Goal: Task Accomplishment & Management: Manage account settings

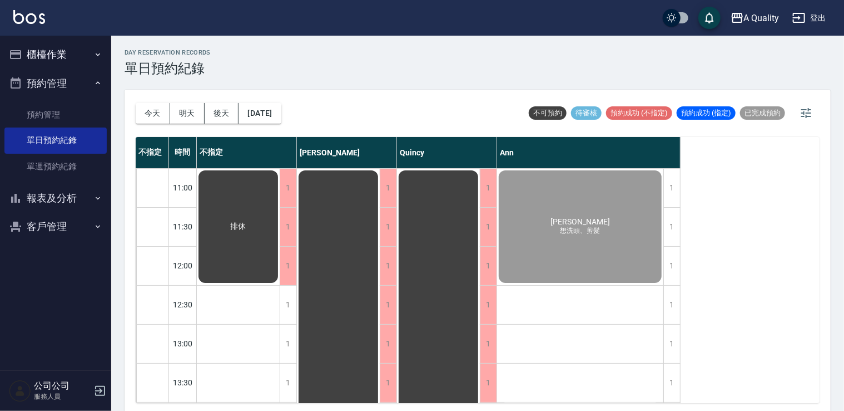
click at [68, 60] on button "櫃檯作業" at bounding box center [55, 54] width 102 height 29
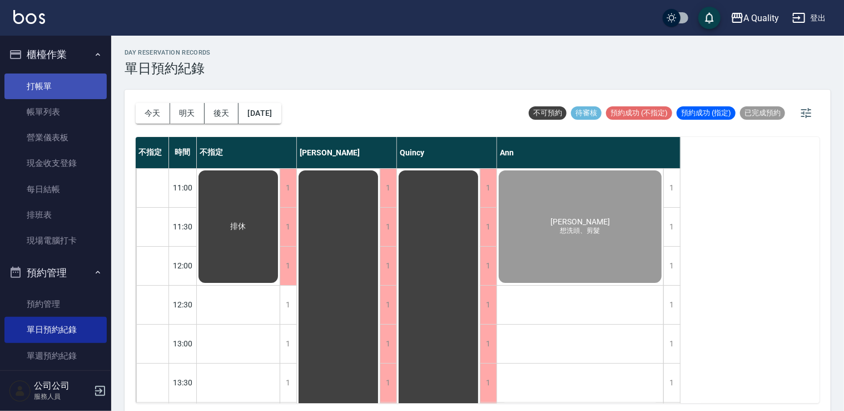
click at [65, 88] on link "打帳單" at bounding box center [55, 86] width 102 height 26
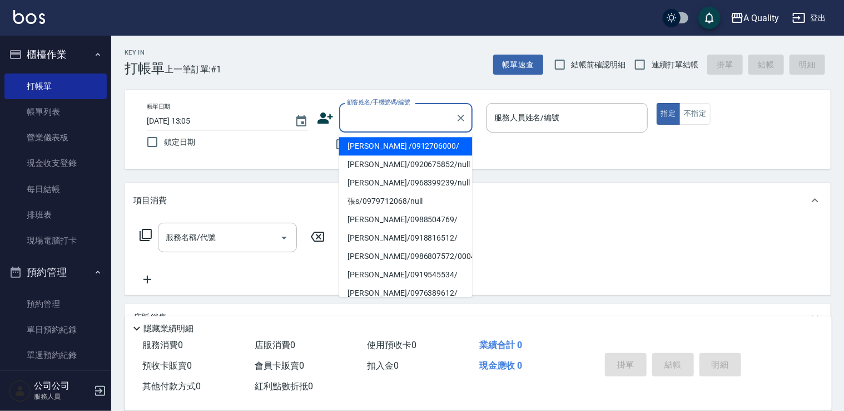
click at [383, 116] on input "顧客姓名/手機號碼/編號" at bounding box center [397, 117] width 107 height 19
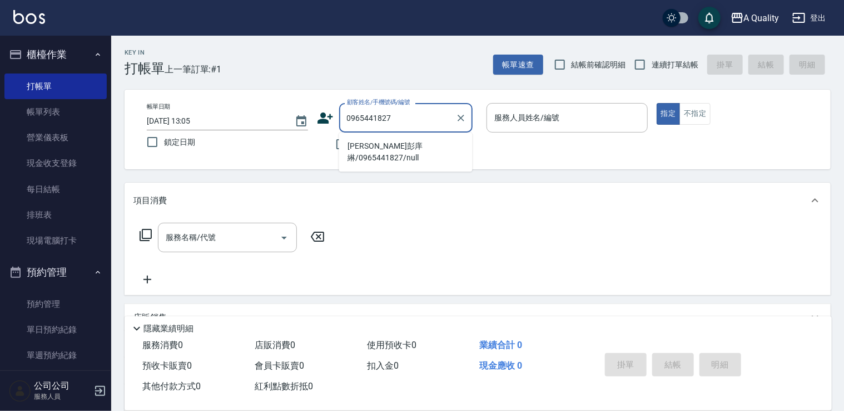
click at [389, 141] on li "Jolie🐰彭庠綝/0965441827/null" at bounding box center [406, 152] width 134 height 30
type input "Jolie🐰彭庠綝/0965441827/null"
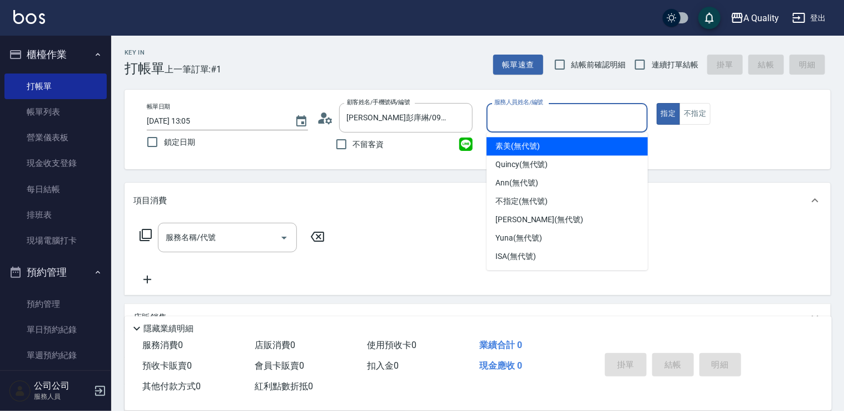
click at [512, 113] on input "服務人員姓名/編號" at bounding box center [567, 117] width 151 height 19
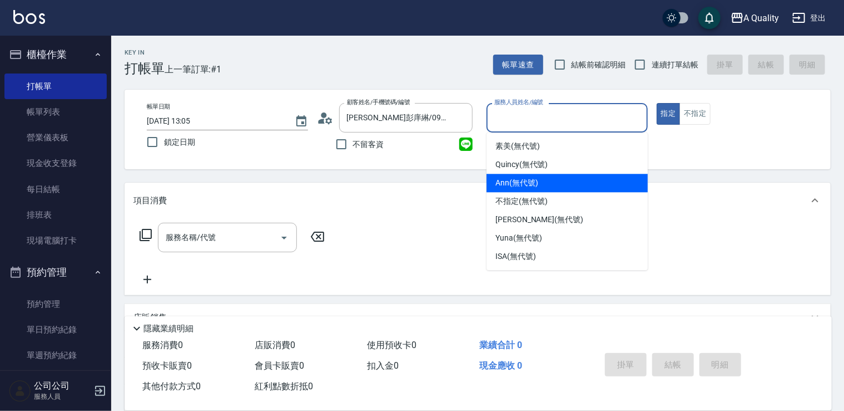
click at [523, 185] on span "Ann (無代號)" at bounding box center [517, 183] width 43 height 12
type input "Ann(無代號)"
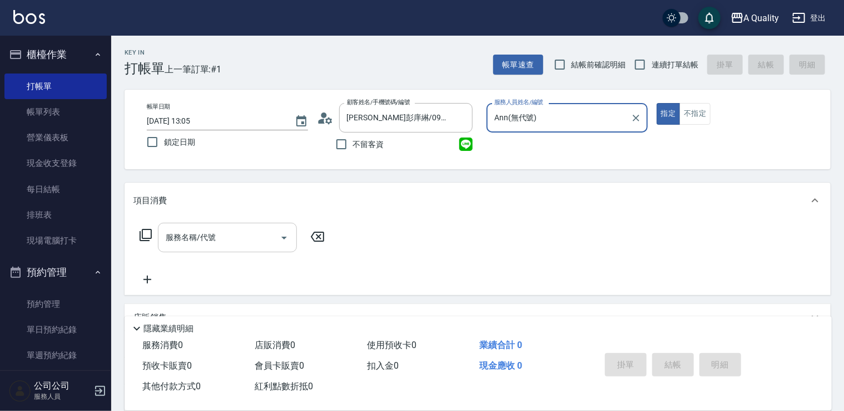
click at [237, 234] on input "服務名稱/代號" at bounding box center [219, 237] width 112 height 19
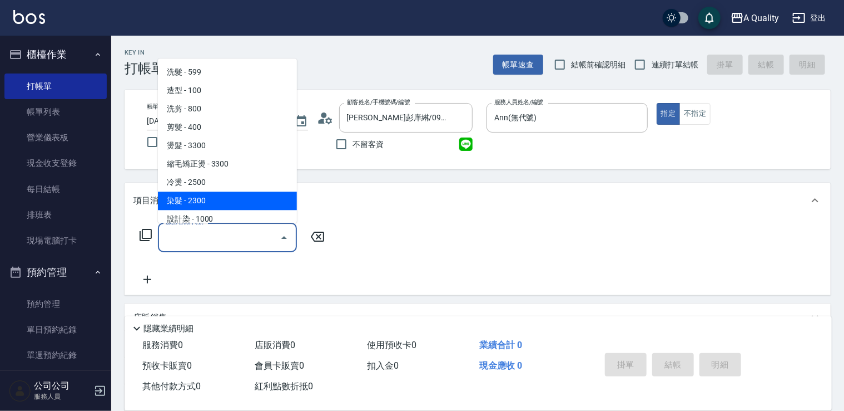
click at [221, 198] on span "染髮 - 2300" at bounding box center [227, 200] width 139 height 18
type input "染髮(401)"
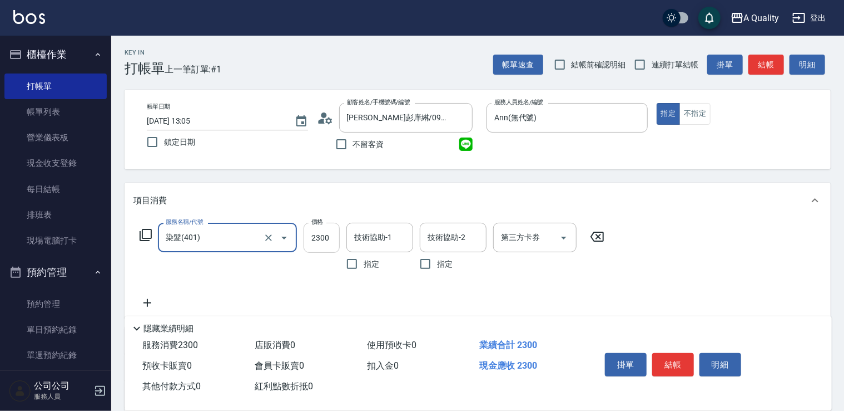
click at [321, 233] on input "2300" at bounding box center [322, 238] width 36 height 30
type input "1500"
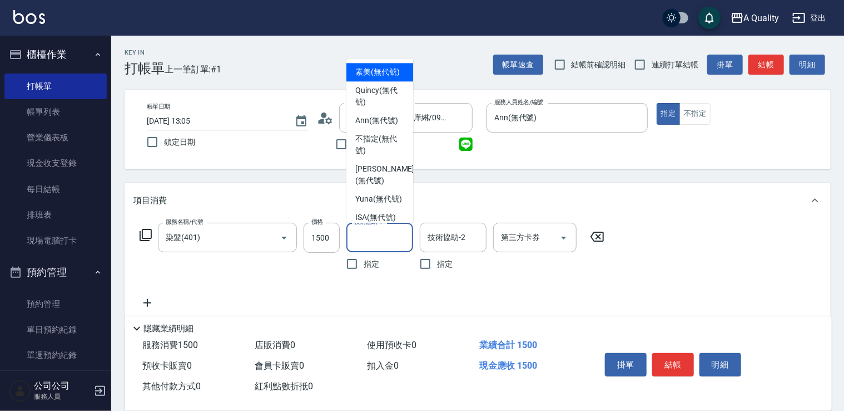
click at [360, 230] on div "技術協助-1 技術協助-1" at bounding box center [380, 237] width 67 height 29
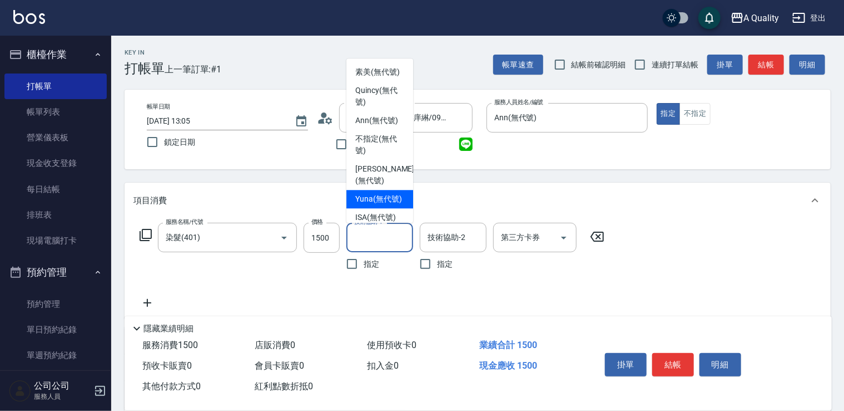
click at [497, 193] on div "項目消費" at bounding box center [478, 200] width 707 height 36
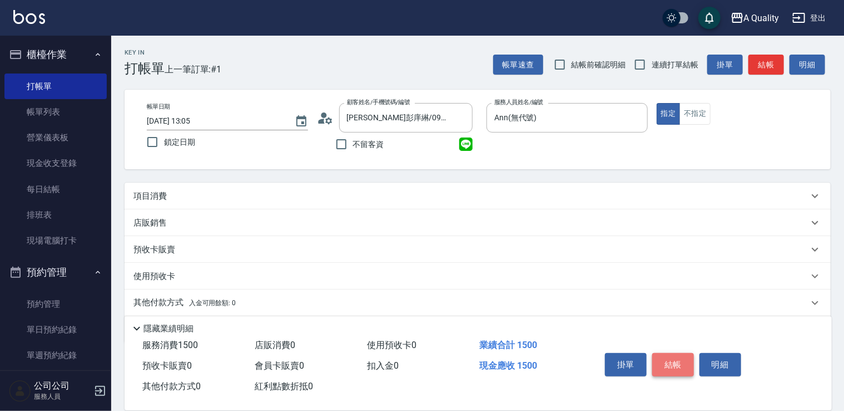
click at [667, 356] on button "結帳" at bounding box center [674, 364] width 42 height 23
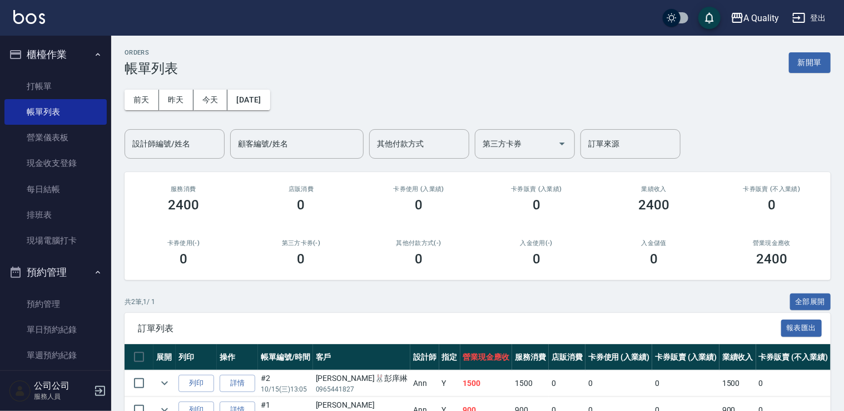
click at [238, 384] on link "詳情" at bounding box center [238, 382] width 36 height 17
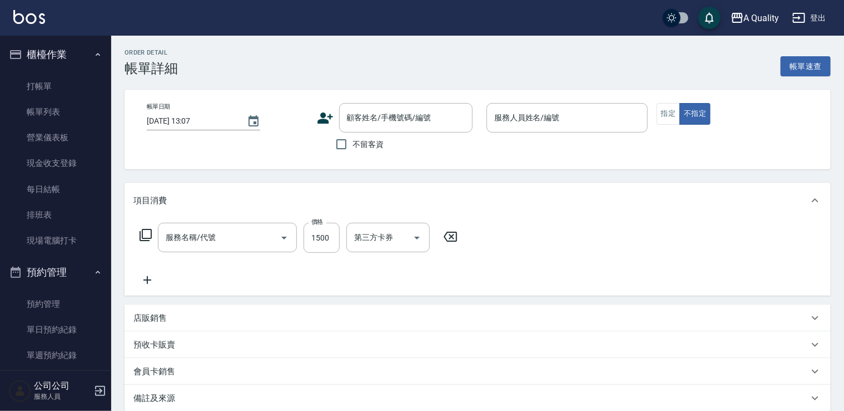
type input "2025/10/15 13:05"
type input "Ann(無代號)"
click at [526, 115] on input "Ann(無代號)" at bounding box center [559, 117] width 135 height 19
type input "染髮(401)"
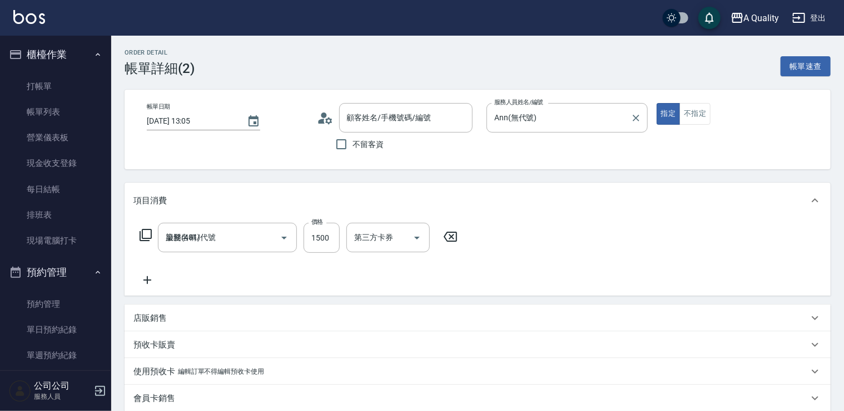
type input "Jolie🐰彭庠綝/0965441827/null"
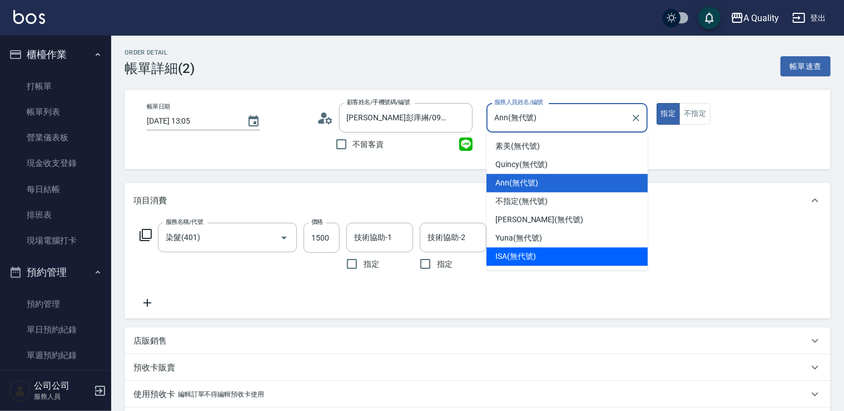
click at [518, 251] on span "ISA (無代號)" at bounding box center [516, 256] width 41 height 12
type input "ISA(無代號)"
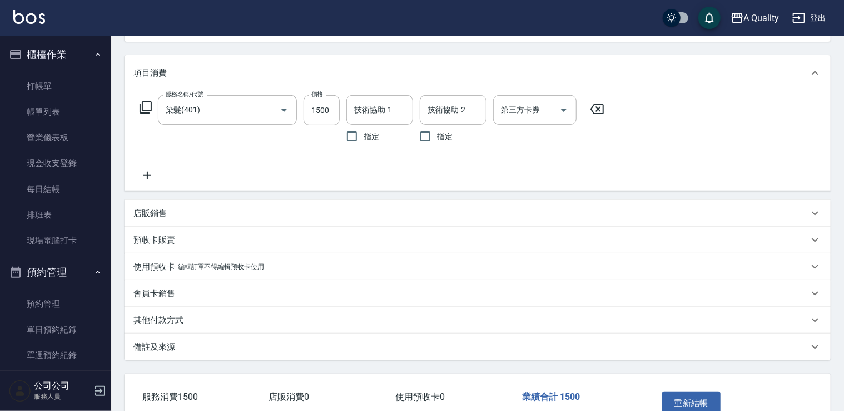
scroll to position [167, 0]
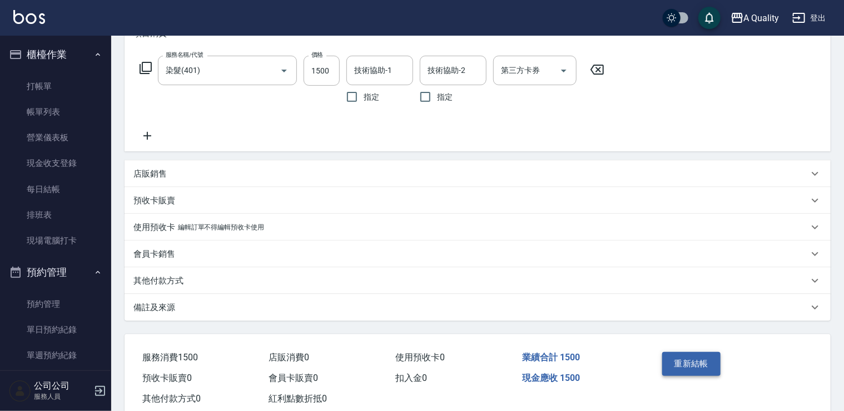
click at [697, 362] on button "重新結帳" at bounding box center [692, 363] width 59 height 23
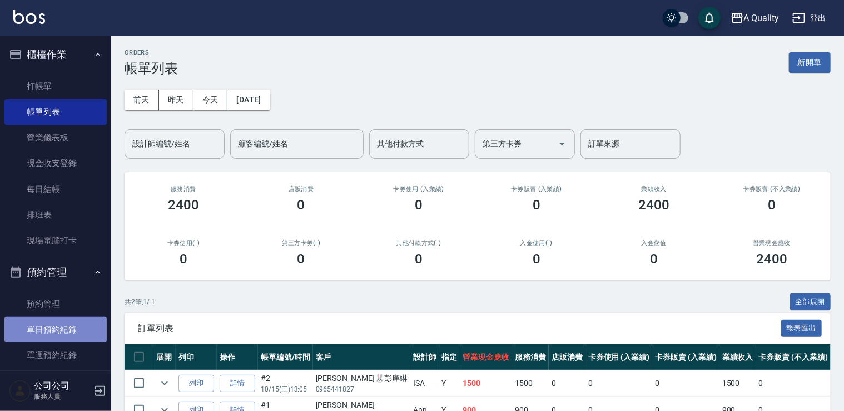
click at [74, 330] on link "單日預約紀錄" at bounding box center [55, 330] width 102 height 26
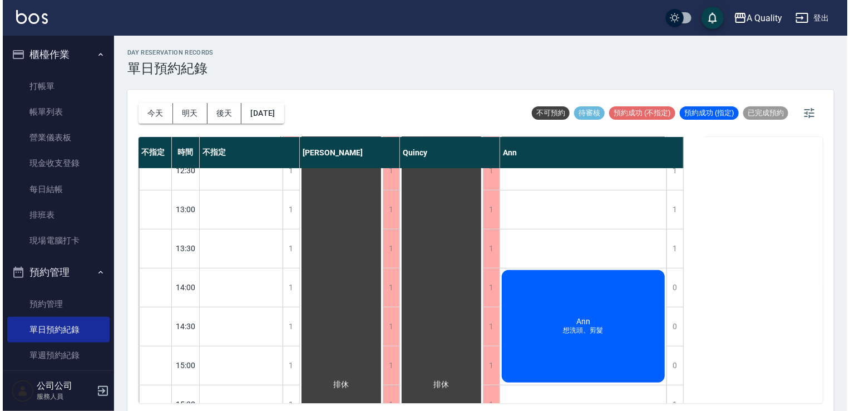
scroll to position [223, 0]
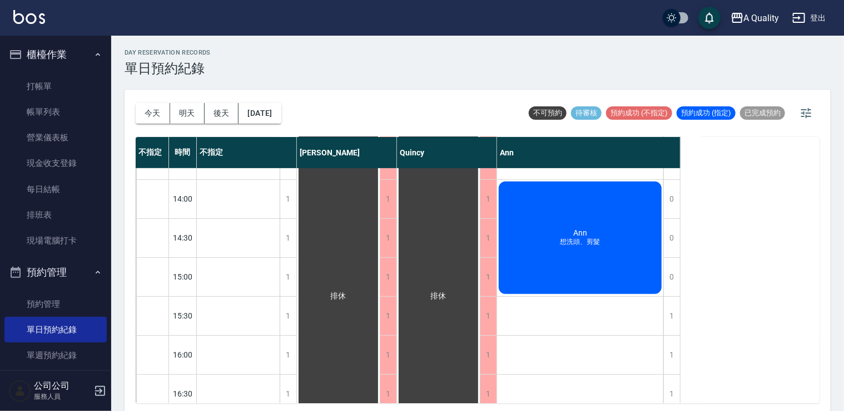
click at [591, 249] on div "Ann 想洗頭、剪髮" at bounding box center [580, 238] width 166 height 116
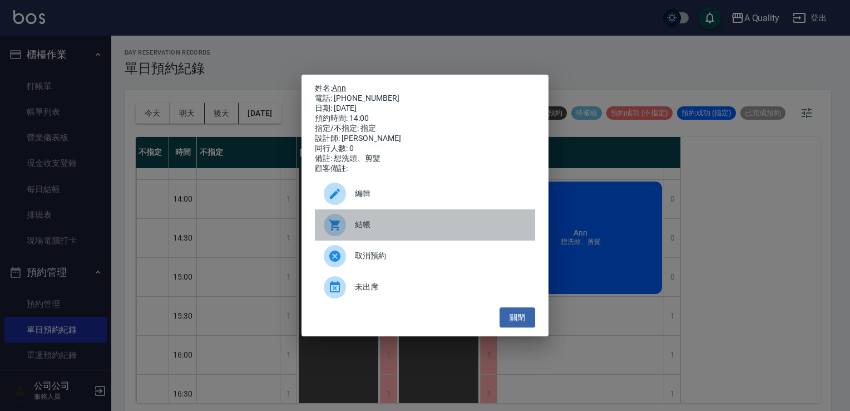
click at [398, 227] on span "結帳" at bounding box center [440, 225] width 171 height 12
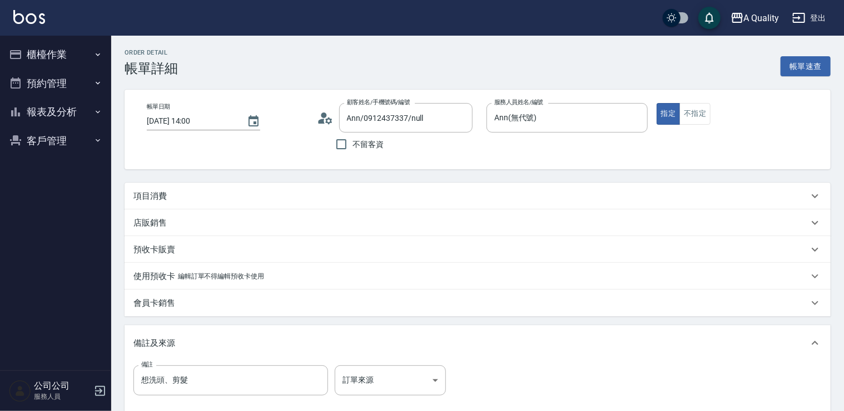
click at [196, 192] on div "項目消費" at bounding box center [471, 196] width 675 height 12
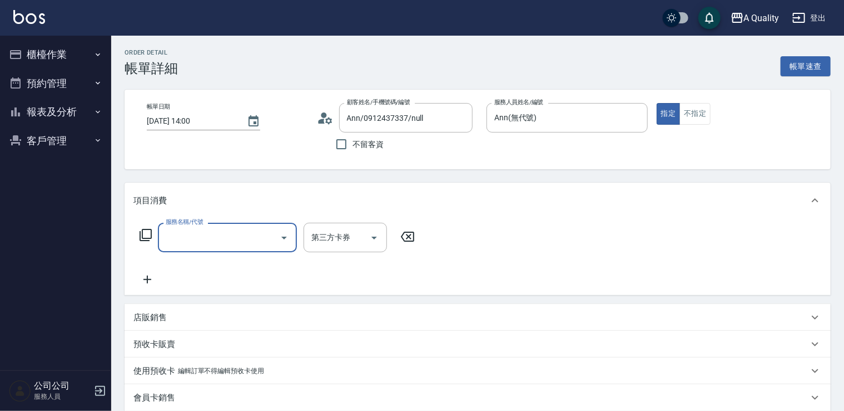
click at [256, 232] on input "服務名稱/代號" at bounding box center [219, 237] width 112 height 19
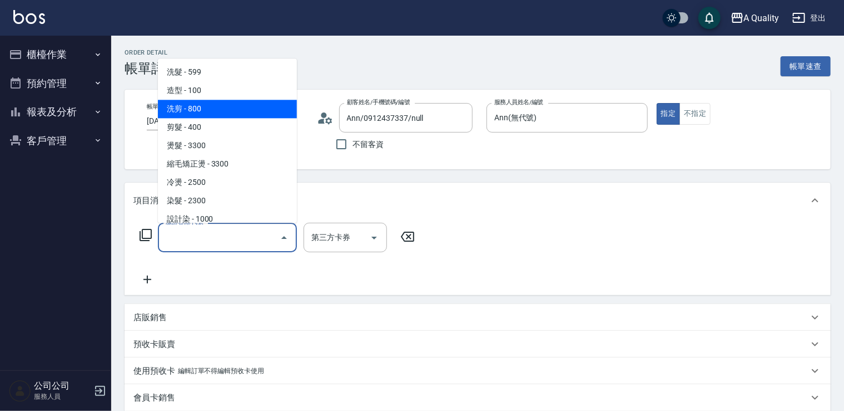
click at [205, 105] on span "洗剪 - 800" at bounding box center [227, 109] width 139 height 18
type input "洗剪(103)"
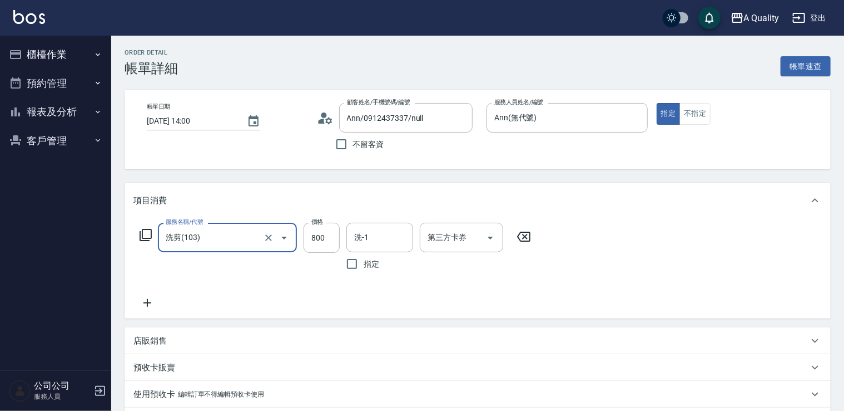
click at [344, 246] on div "服務名稱/代號 洗剪(103) 服務名稱/代號 價格 800 價格 洗-1 洗-1 指定 第三方卡券 第三方卡券" at bounding box center [336, 249] width 404 height 53
type input "670"
click at [372, 234] on input "洗-1" at bounding box center [380, 237] width 57 height 19
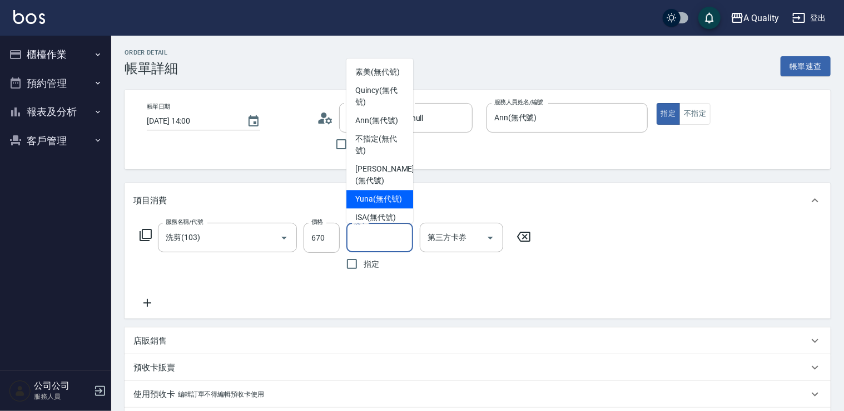
click at [378, 205] on span "Yuna (無代號)" at bounding box center [378, 199] width 47 height 12
type input "Yuna(無代號)"
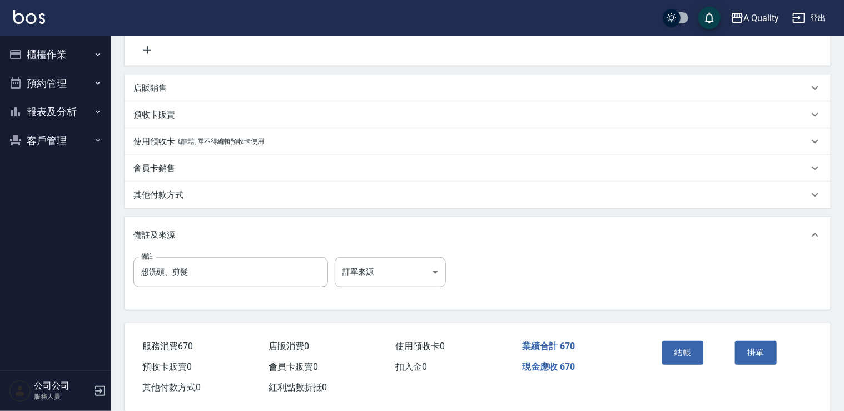
scroll to position [270, 0]
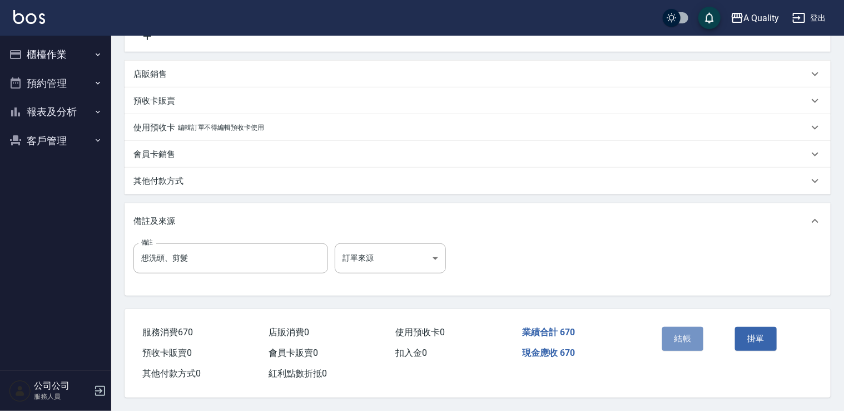
drag, startPoint x: 690, startPoint y: 337, endPoint x: 678, endPoint y: 347, distance: 15.8
click at [690, 339] on button "結帳" at bounding box center [684, 338] width 42 height 23
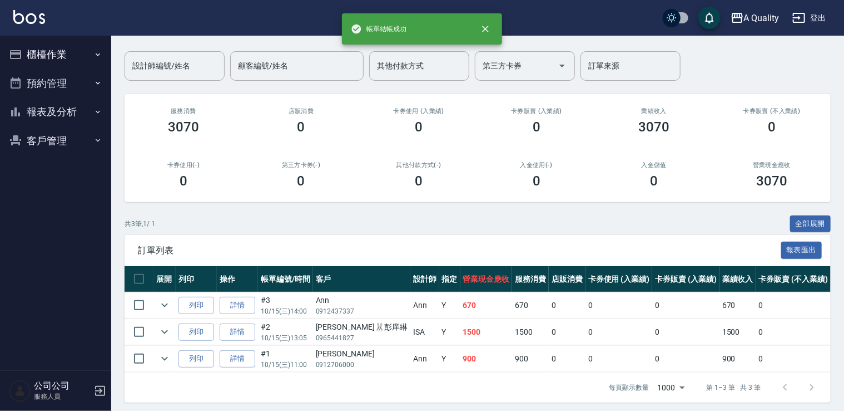
scroll to position [90, 0]
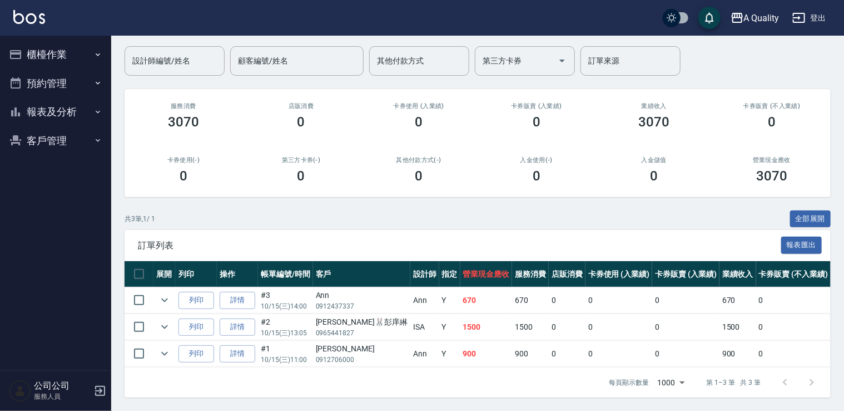
click at [46, 50] on button "櫃檯作業" at bounding box center [55, 54] width 102 height 29
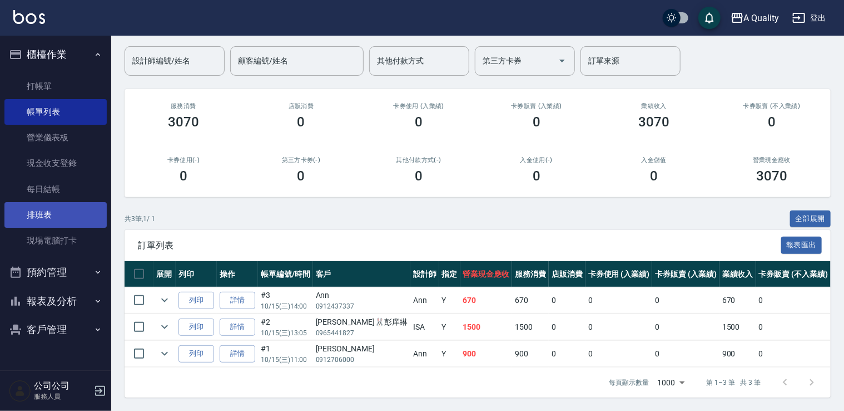
click at [65, 218] on link "排班表" at bounding box center [55, 215] width 102 height 26
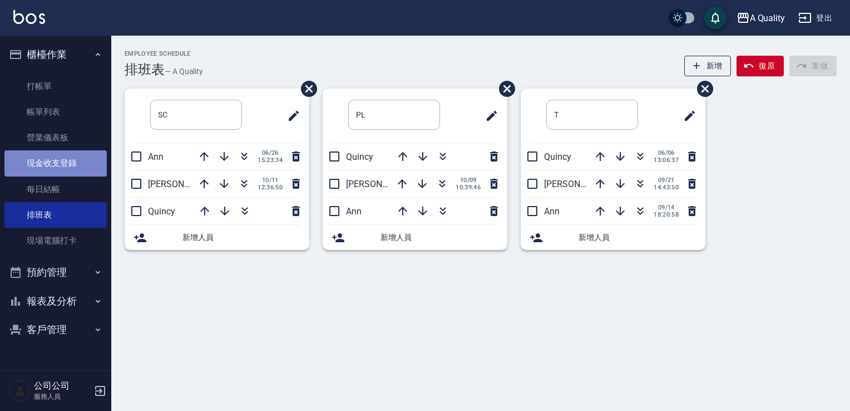
click at [69, 166] on link "現金收支登錄" at bounding box center [55, 163] width 102 height 26
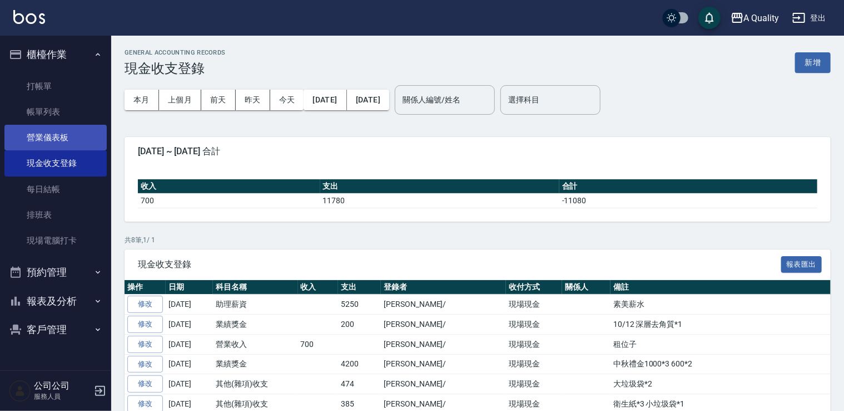
click at [53, 134] on link "營業儀表板" at bounding box center [55, 138] width 102 height 26
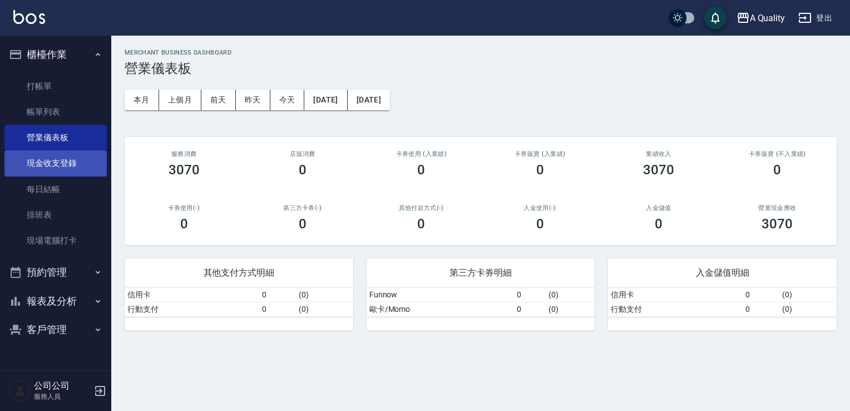
click at [53, 164] on link "現金收支登錄" at bounding box center [55, 163] width 102 height 26
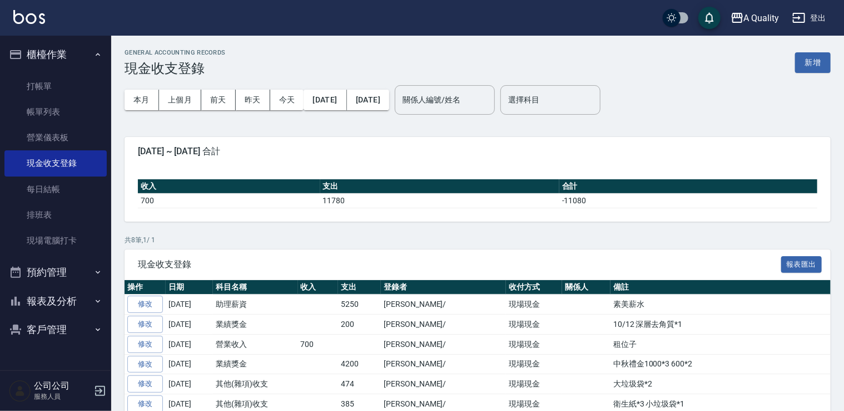
drag, startPoint x: 652, startPoint y: 61, endPoint x: 689, endPoint y: 58, distance: 37.3
click at [656, 60] on div "GENERAL ACCOUNTING RECORDS 現金收支登錄 新增" at bounding box center [478, 62] width 707 height 27
drag, startPoint x: 818, startPoint y: 56, endPoint x: 796, endPoint y: 61, distance: 22.4
click at [818, 56] on button "新增" at bounding box center [814, 62] width 36 height 21
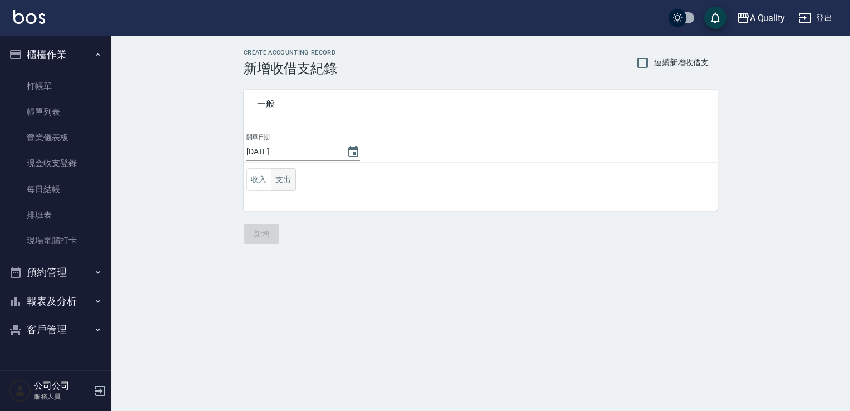
click at [287, 171] on button "支出" at bounding box center [283, 179] width 25 height 23
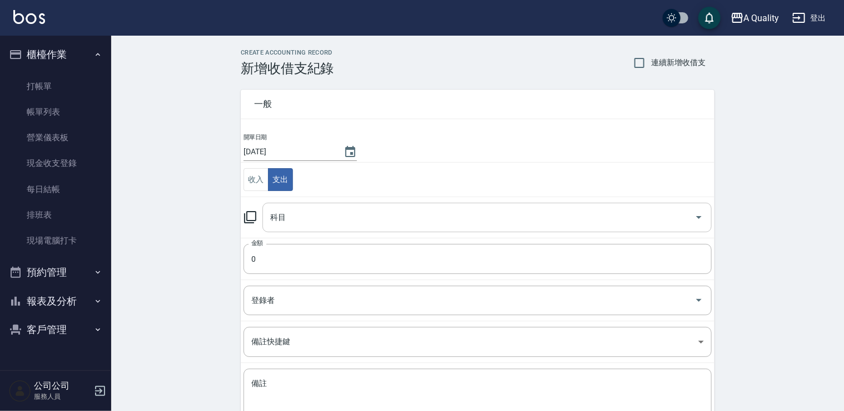
click at [297, 223] on input "科目" at bounding box center [479, 217] width 423 height 19
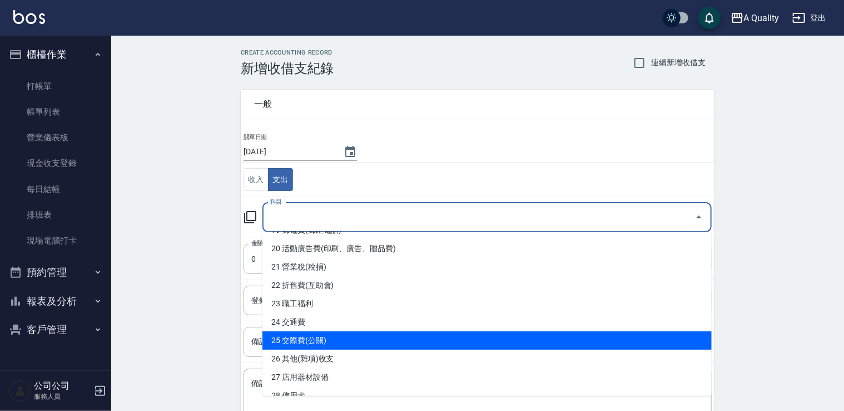
scroll to position [389, 0]
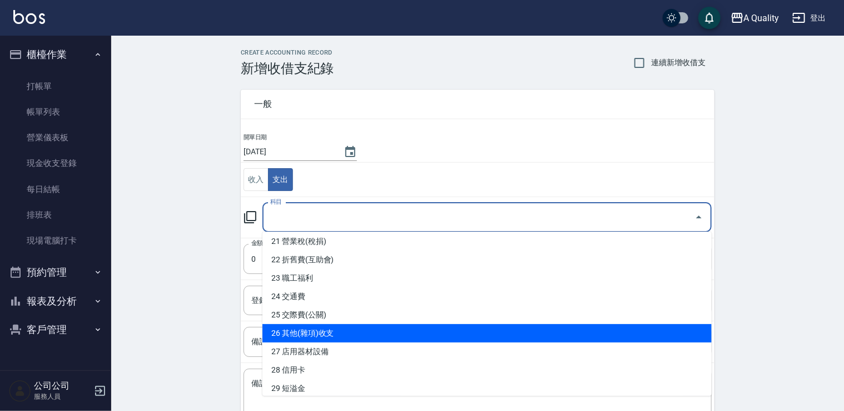
click at [332, 331] on li "26 其他(雜項)收支" at bounding box center [487, 333] width 449 height 18
type input "26 其他(雜項)收支"
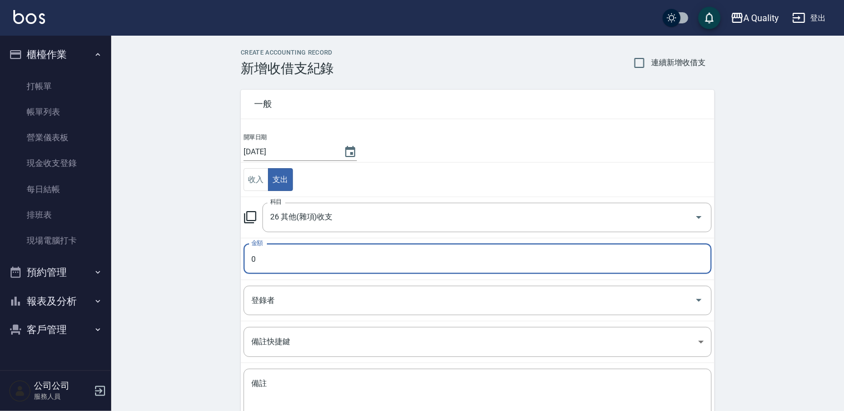
click at [309, 259] on input "0" at bounding box center [478, 259] width 468 height 30
drag, startPoint x: 309, startPoint y: 259, endPoint x: 210, endPoint y: 257, distance: 99.6
click at [210, 257] on div "CREATE ACCOUNTING RECORD 新增收借支紀錄 連續新增收借支 一般 開單日期 [DATE] 收入 支出 科目 26 其他(雜項)收支 科目…" at bounding box center [477, 264] width 733 height 456
type input "200"
click at [276, 302] on input "登錄者" at bounding box center [470, 299] width 442 height 19
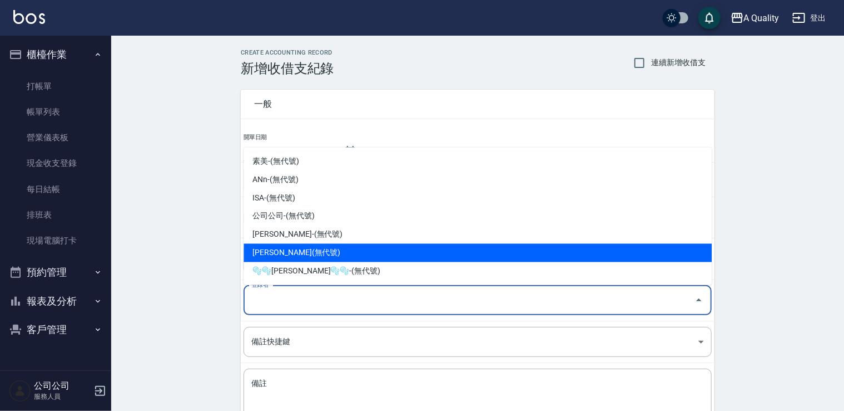
click at [302, 252] on li "[PERSON_NAME](無代號)" at bounding box center [478, 253] width 468 height 18
type input "[PERSON_NAME](無代號)"
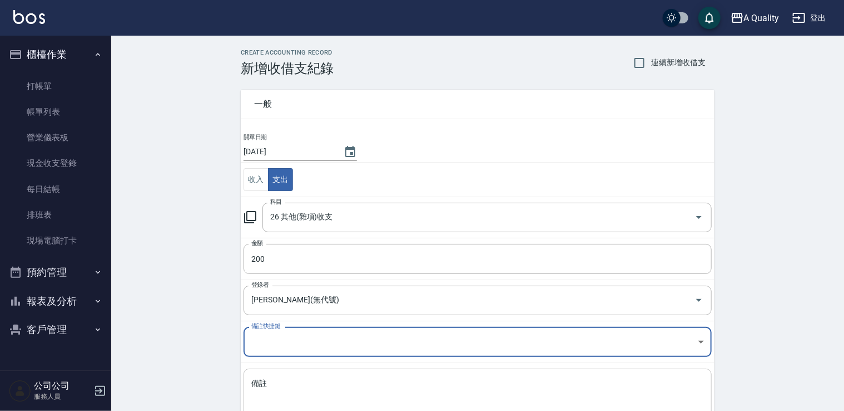
click at [294, 388] on textarea "備註" at bounding box center [477, 397] width 453 height 38
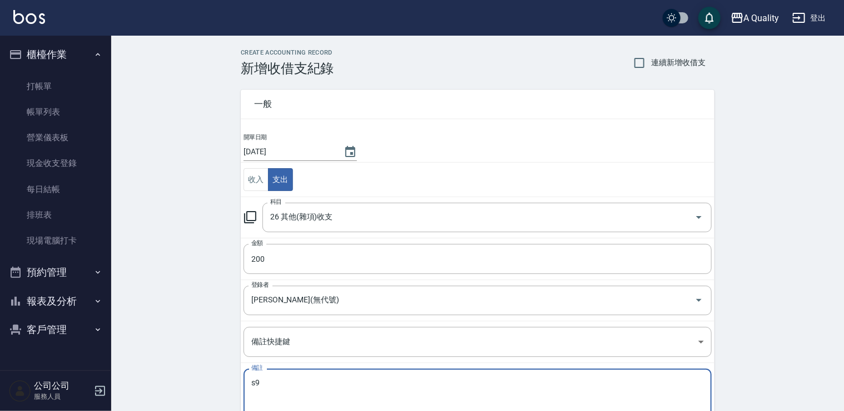
type textarea "s"
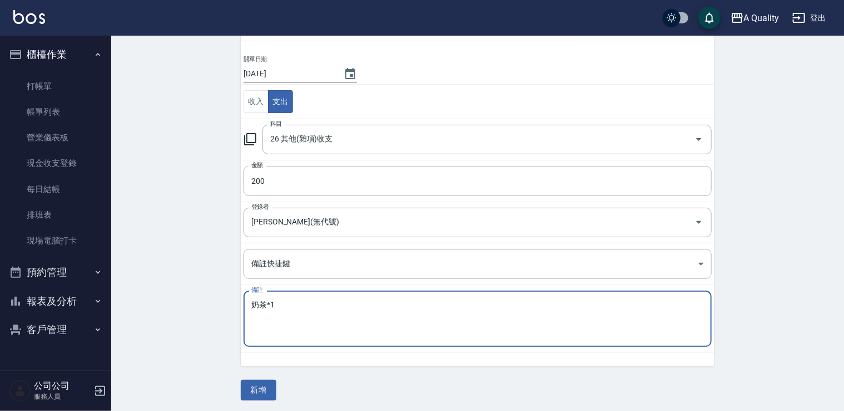
scroll to position [79, 0]
type textarea "奶茶*1"
click at [269, 386] on button "新增" at bounding box center [259, 388] width 36 height 21
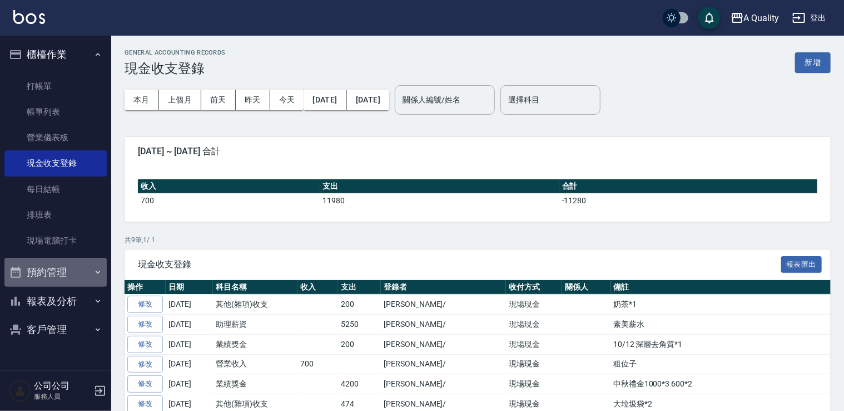
click at [48, 268] on button "預約管理" at bounding box center [55, 272] width 102 height 29
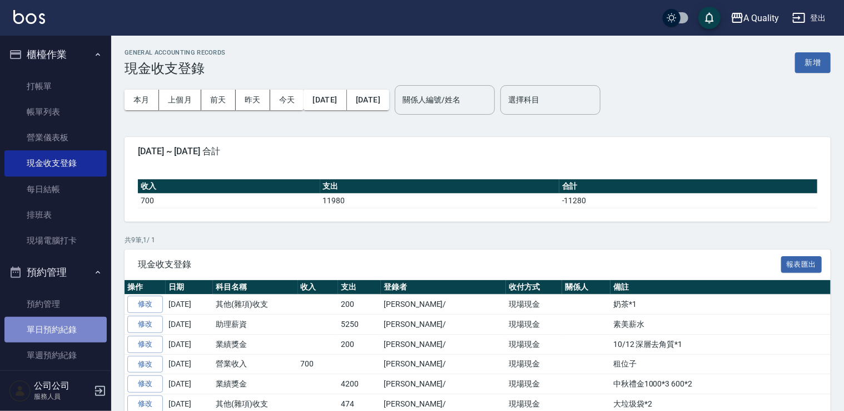
click at [65, 330] on link "單日預約紀錄" at bounding box center [55, 330] width 102 height 26
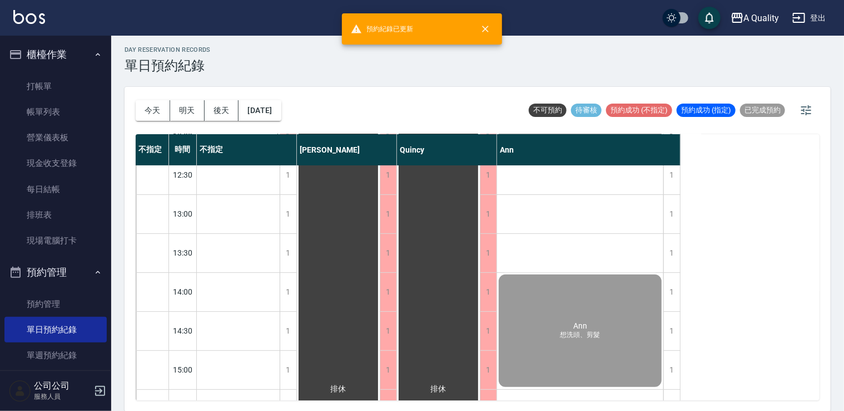
scroll to position [167, 0]
